Goal: Information Seeking & Learning: Learn about a topic

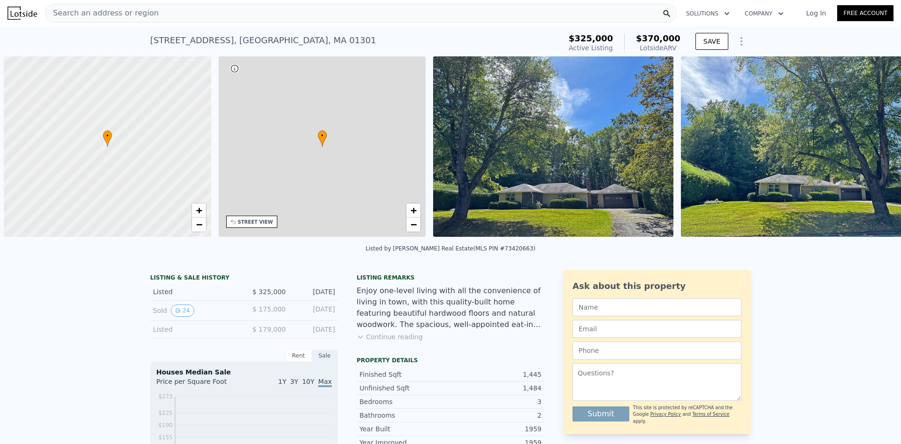
scroll to position [0, 4]
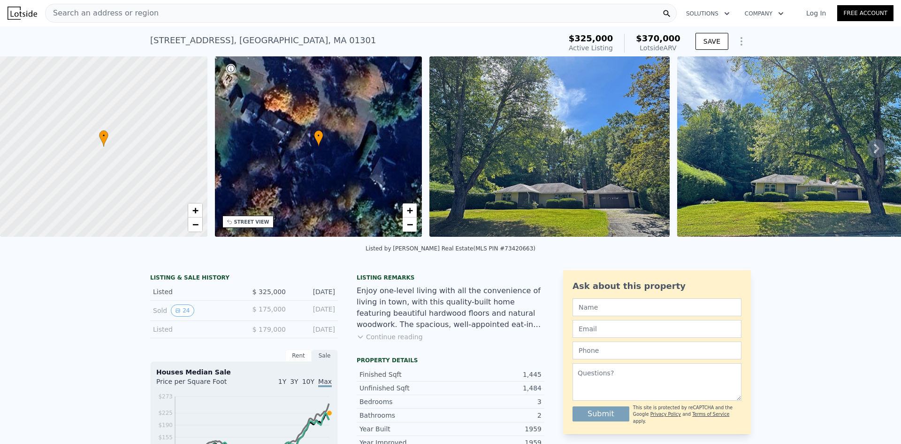
click at [581, 185] on img at bounding box center [550, 146] width 240 height 180
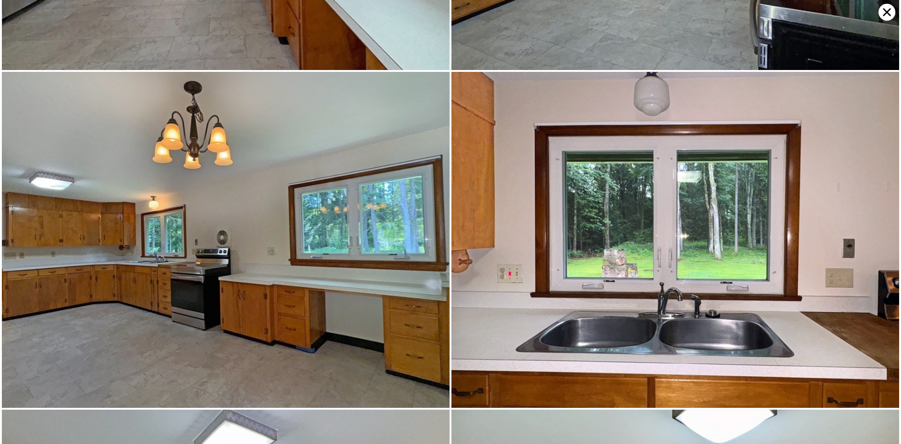
scroll to position [1006, 0]
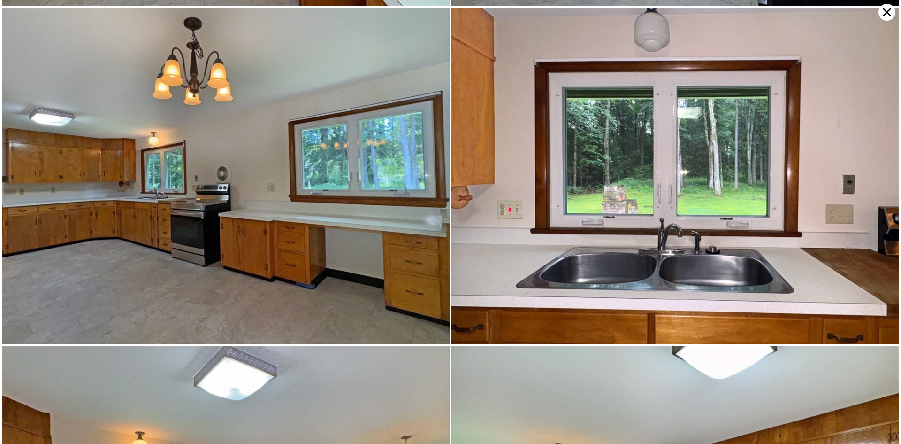
click at [884, 11] on icon at bounding box center [887, 12] width 17 height 17
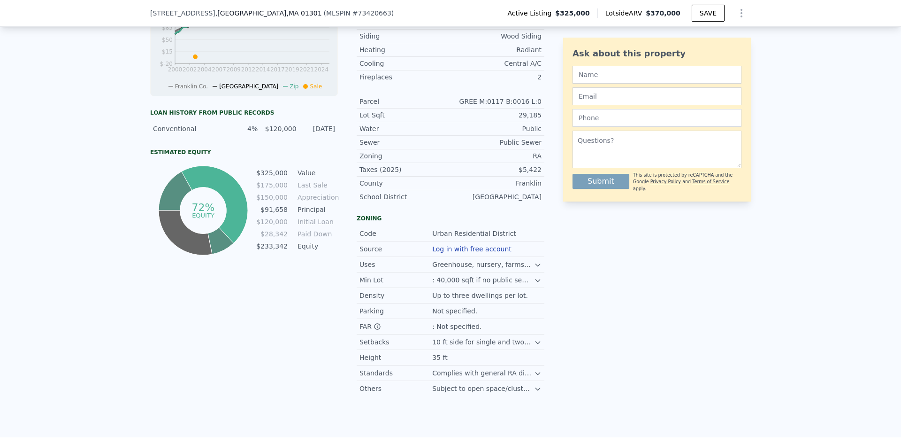
scroll to position [0, 0]
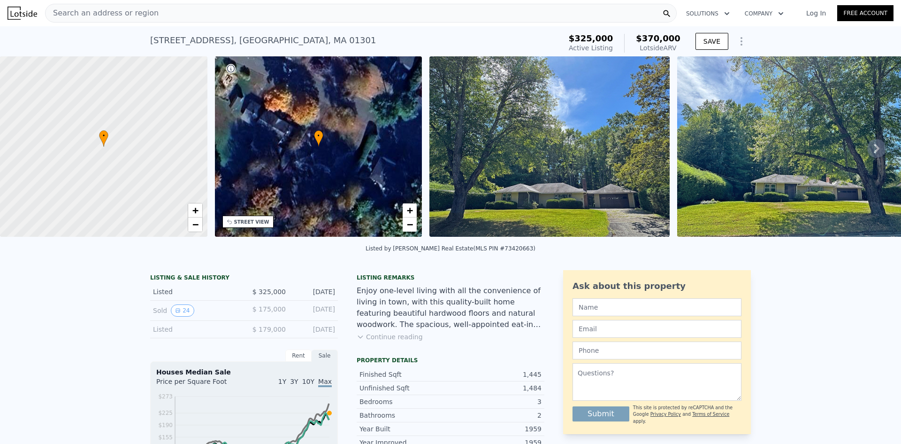
click at [200, 15] on div "Search an address or region" at bounding box center [361, 13] width 632 height 19
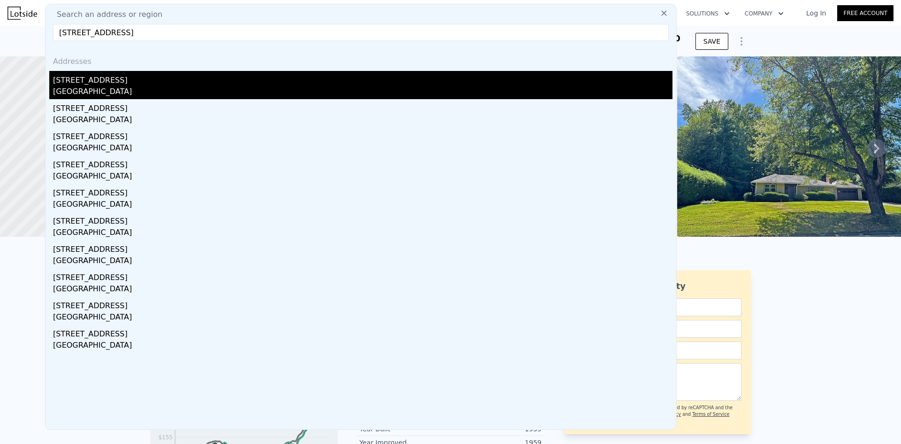
type input "[STREET_ADDRESS]"
click at [118, 91] on div "[GEOGRAPHIC_DATA]" at bounding box center [363, 92] width 620 height 13
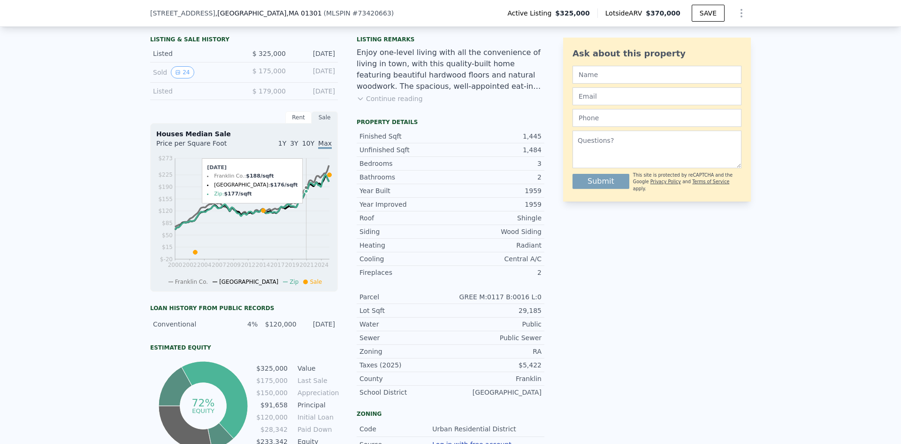
scroll to position [185, 0]
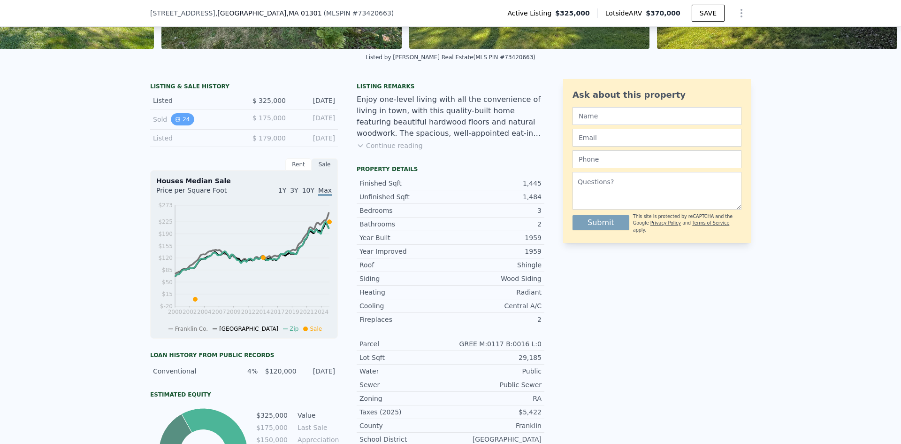
click at [177, 124] on button "24" at bounding box center [182, 119] width 23 height 12
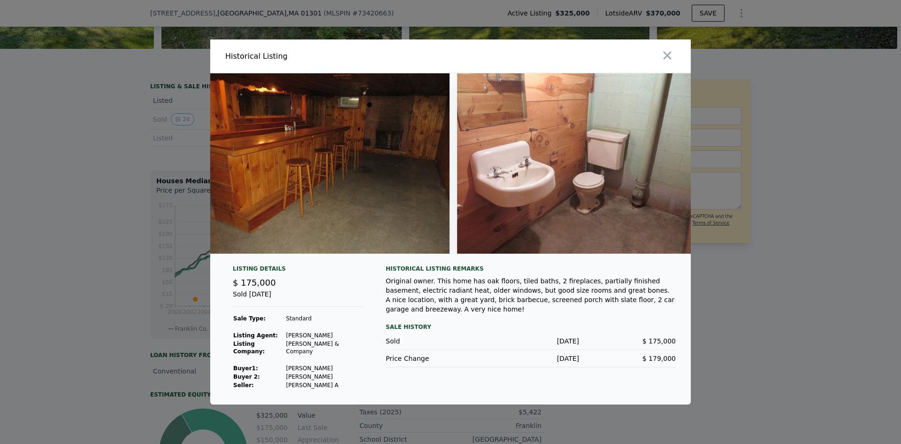
scroll to position [0, 5474]
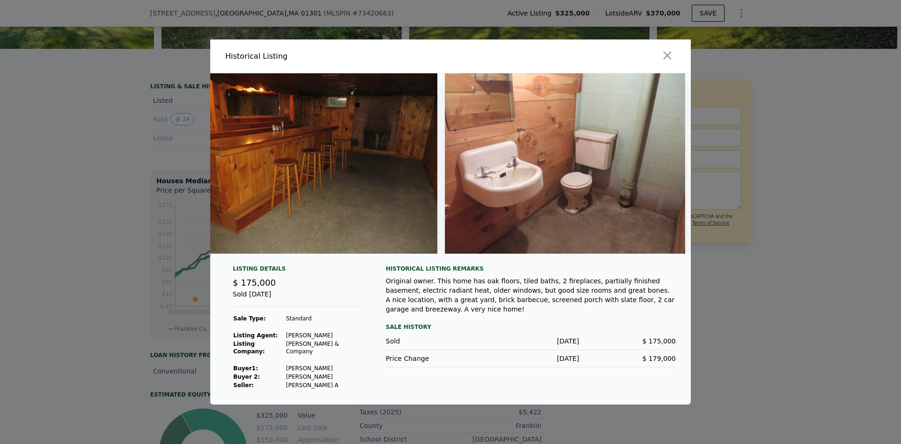
drag, startPoint x: 658, startPoint y: 256, endPoint x: 631, endPoint y: 274, distance: 32.7
click at [631, 272] on div "Historical Listing remarks" at bounding box center [531, 269] width 290 height 8
click at [670, 55] on icon "button" at bounding box center [667, 55] width 13 height 13
